Goal: Navigation & Orientation: Find specific page/section

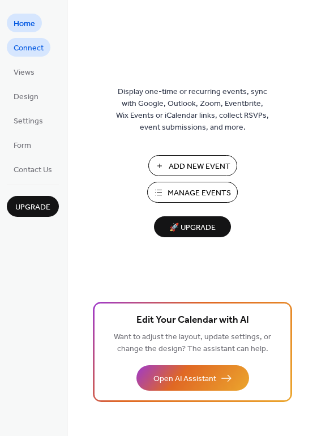
click at [31, 49] on span "Connect" at bounding box center [29, 48] width 30 height 12
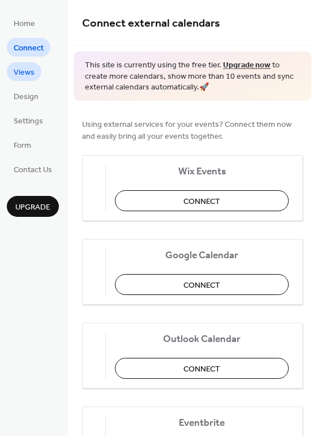
click at [29, 75] on span "Views" at bounding box center [24, 73] width 21 height 12
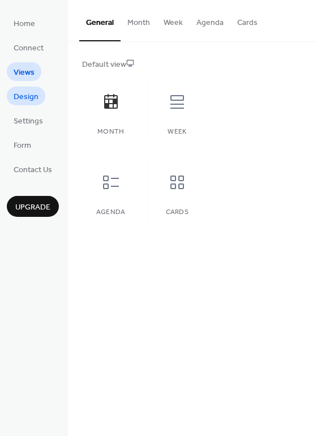
click at [32, 99] on span "Design" at bounding box center [26, 97] width 25 height 12
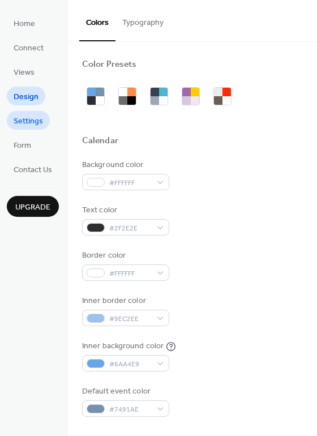
click at [32, 120] on span "Settings" at bounding box center [28, 122] width 29 height 12
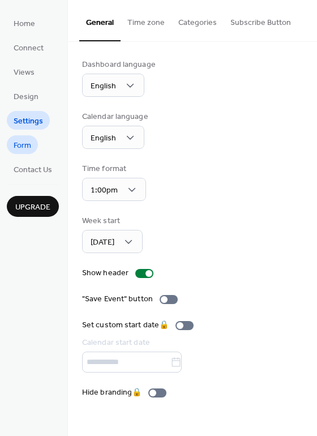
click at [17, 147] on span "Form" at bounding box center [23, 146] width 18 height 12
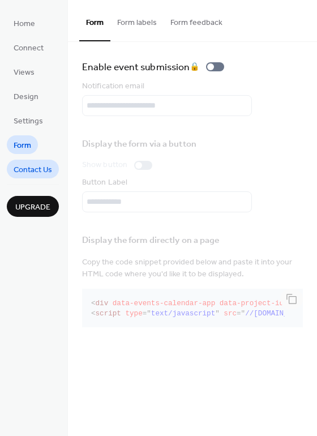
click at [33, 171] on span "Contact Us" at bounding box center [33, 170] width 39 height 12
